Goal: Share content

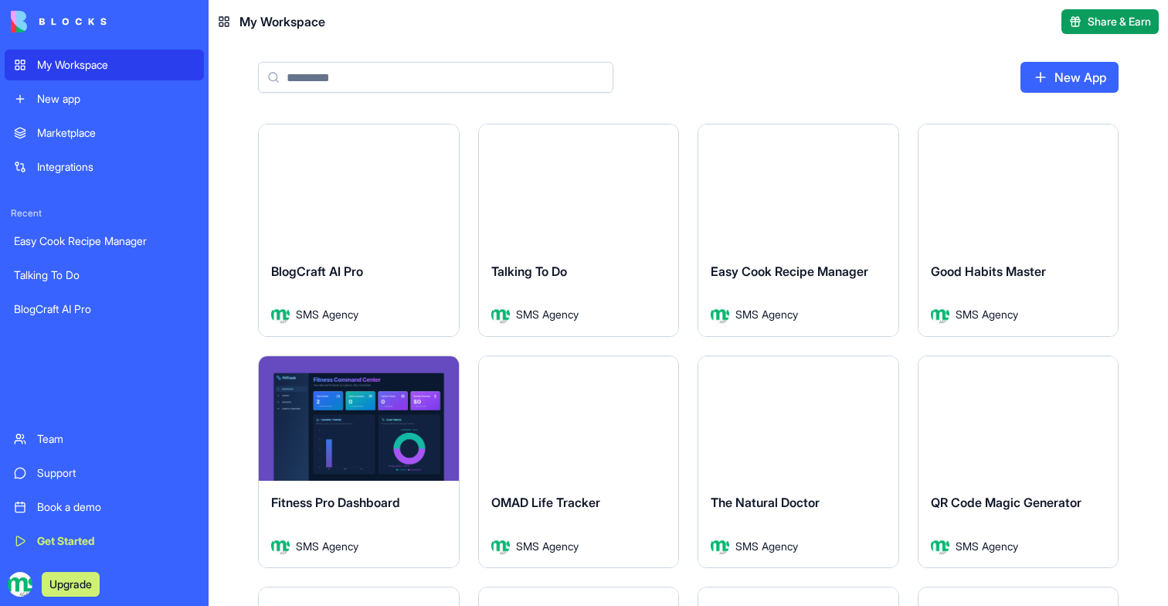
click at [406, 179] on button "Launch" at bounding box center [359, 187] width 116 height 31
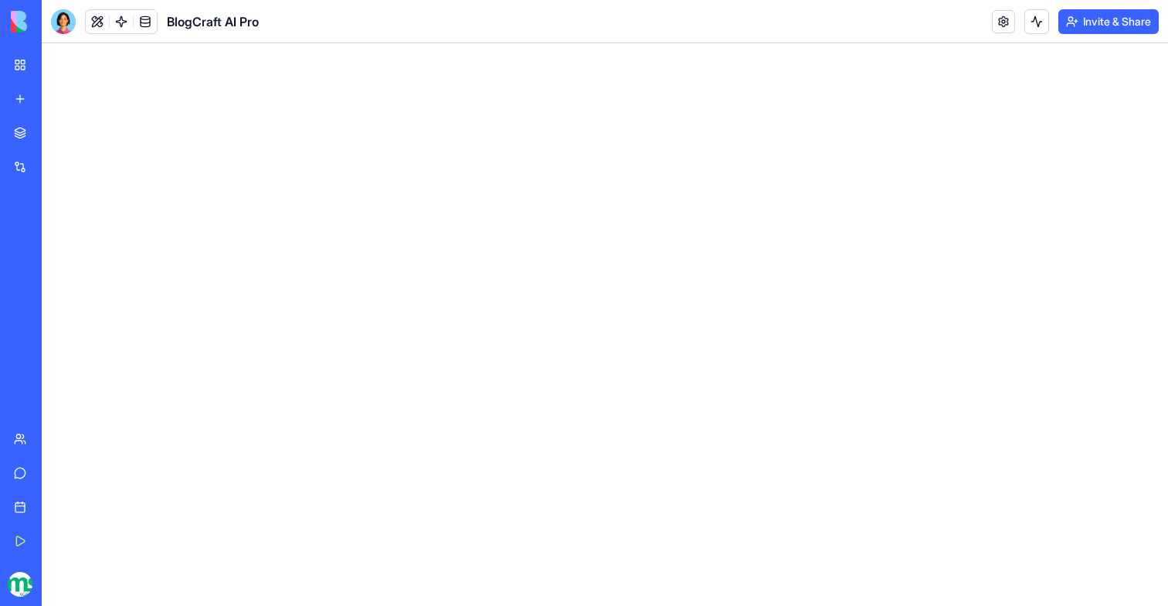
click at [1085, 15] on button "Invite & Share" at bounding box center [1108, 21] width 100 height 25
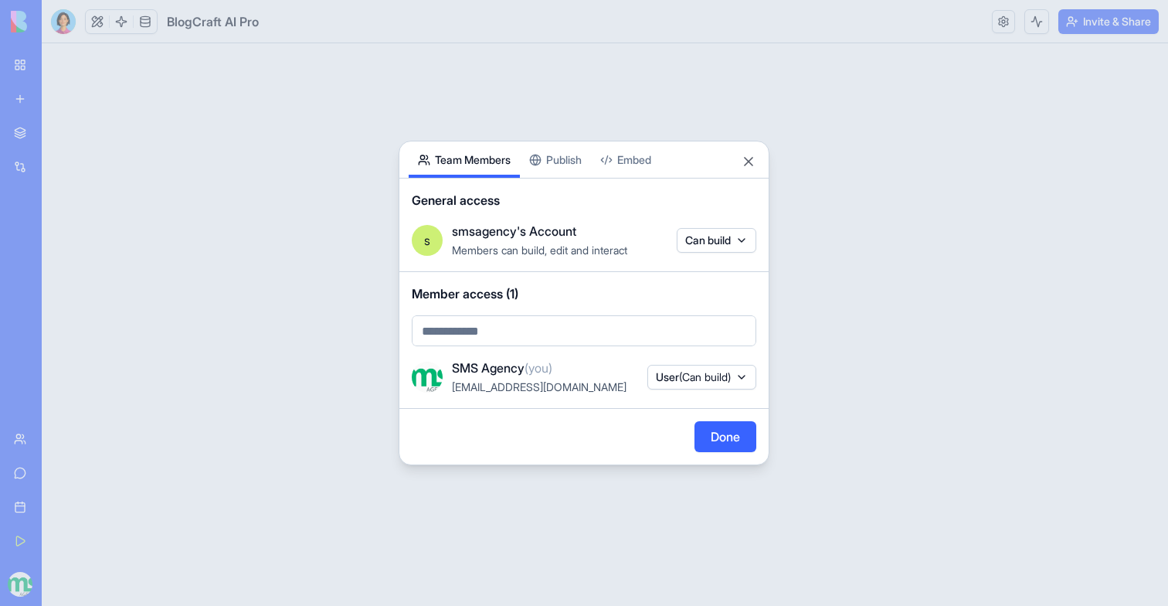
click at [559, 144] on div "Share App Team Members Publish Embed General access s smsagency's Account Membe…" at bounding box center [584, 303] width 371 height 324
click at [477, 76] on body "My Workspace New app Marketplace Integrations Recent Easy Cook Recipe Manager T…" at bounding box center [584, 303] width 1168 height 606
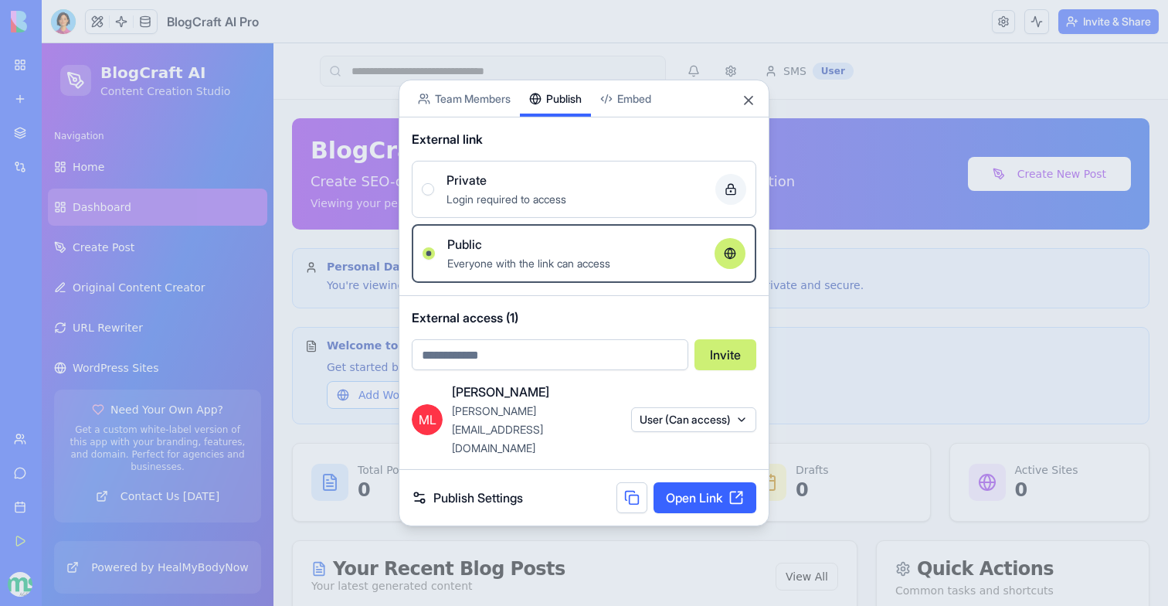
click at [573, 162] on div "Share App Team Members Publish Embed External link Private Login required to ac…" at bounding box center [584, 303] width 371 height 447
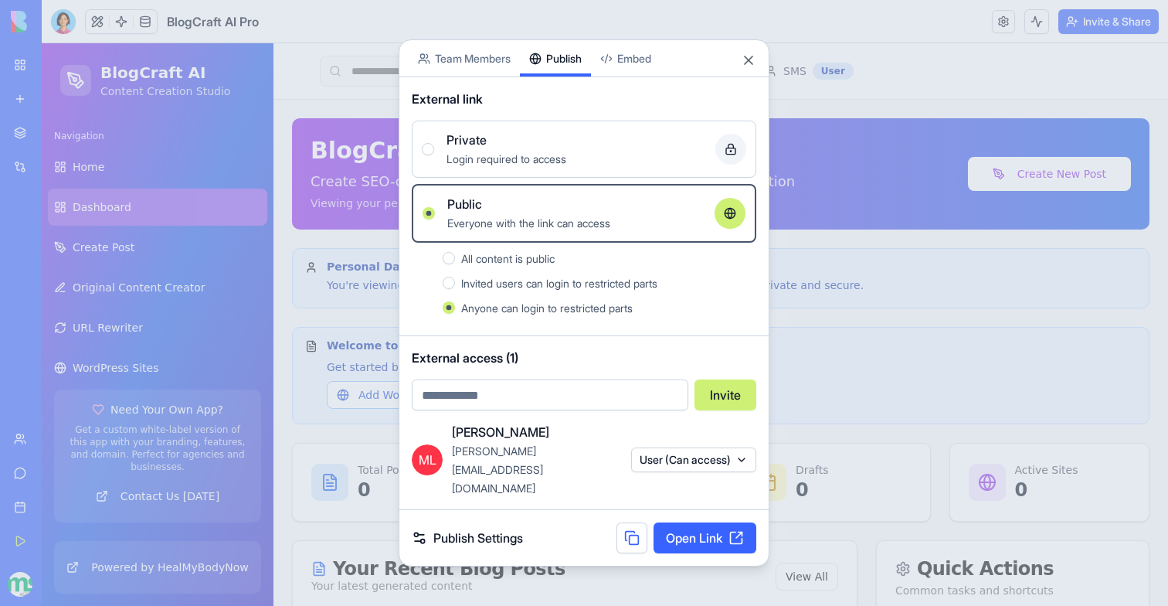
click at [317, 389] on div at bounding box center [584, 303] width 1168 height 606
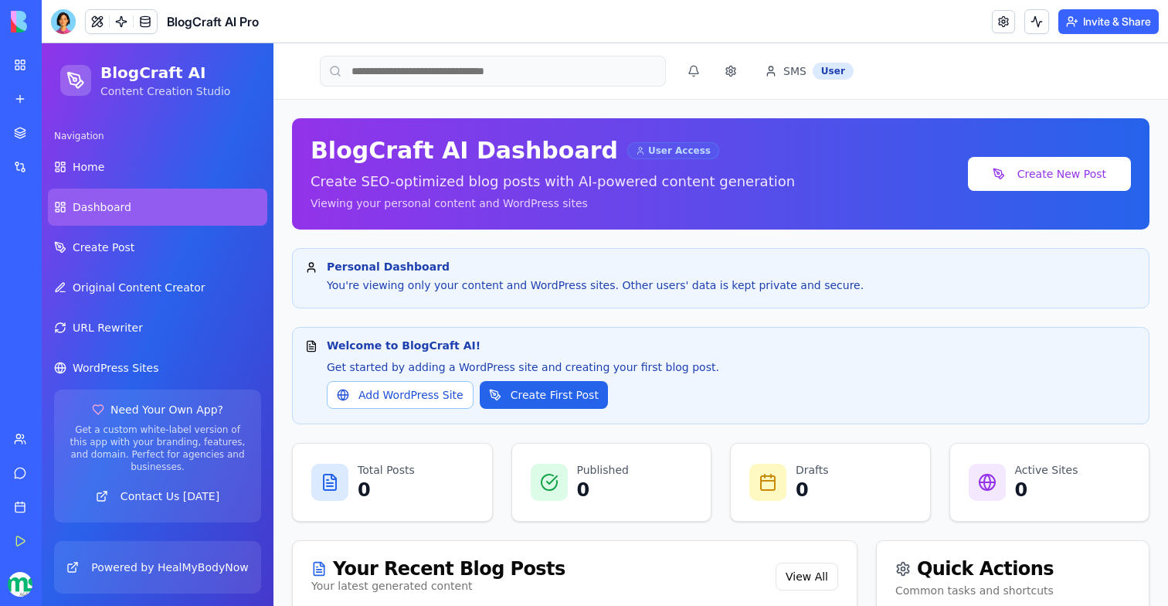
click at [1100, 29] on button "Invite & Share" at bounding box center [1108, 21] width 100 height 25
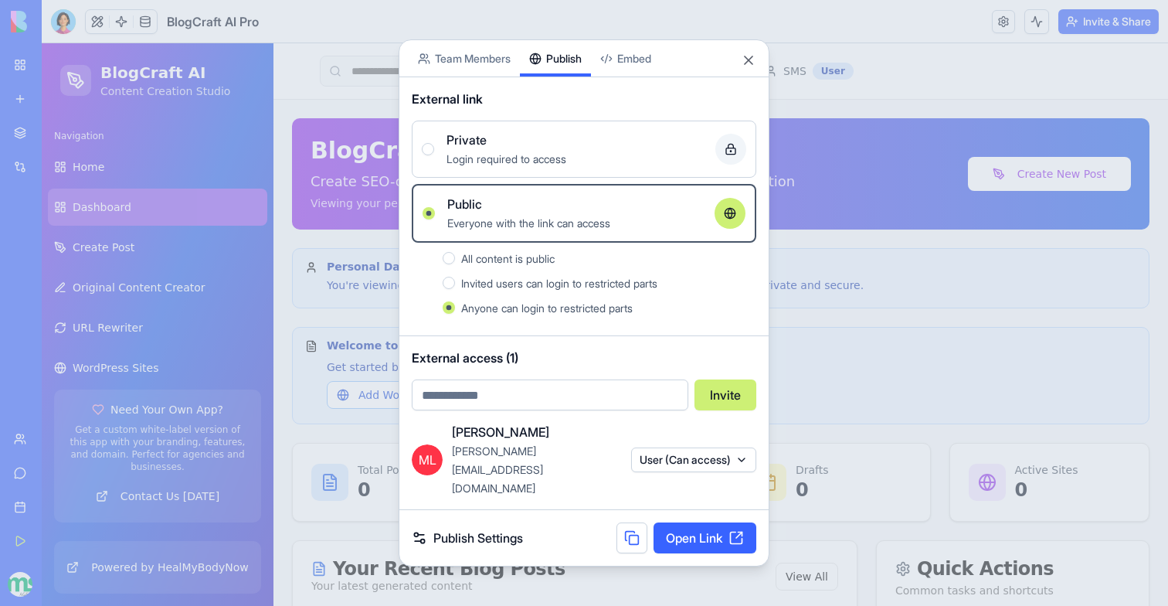
click at [621, 526] on button at bounding box center [632, 537] width 31 height 31
click at [626, 522] on button at bounding box center [632, 537] width 31 height 31
